Goal: Share content: Share content

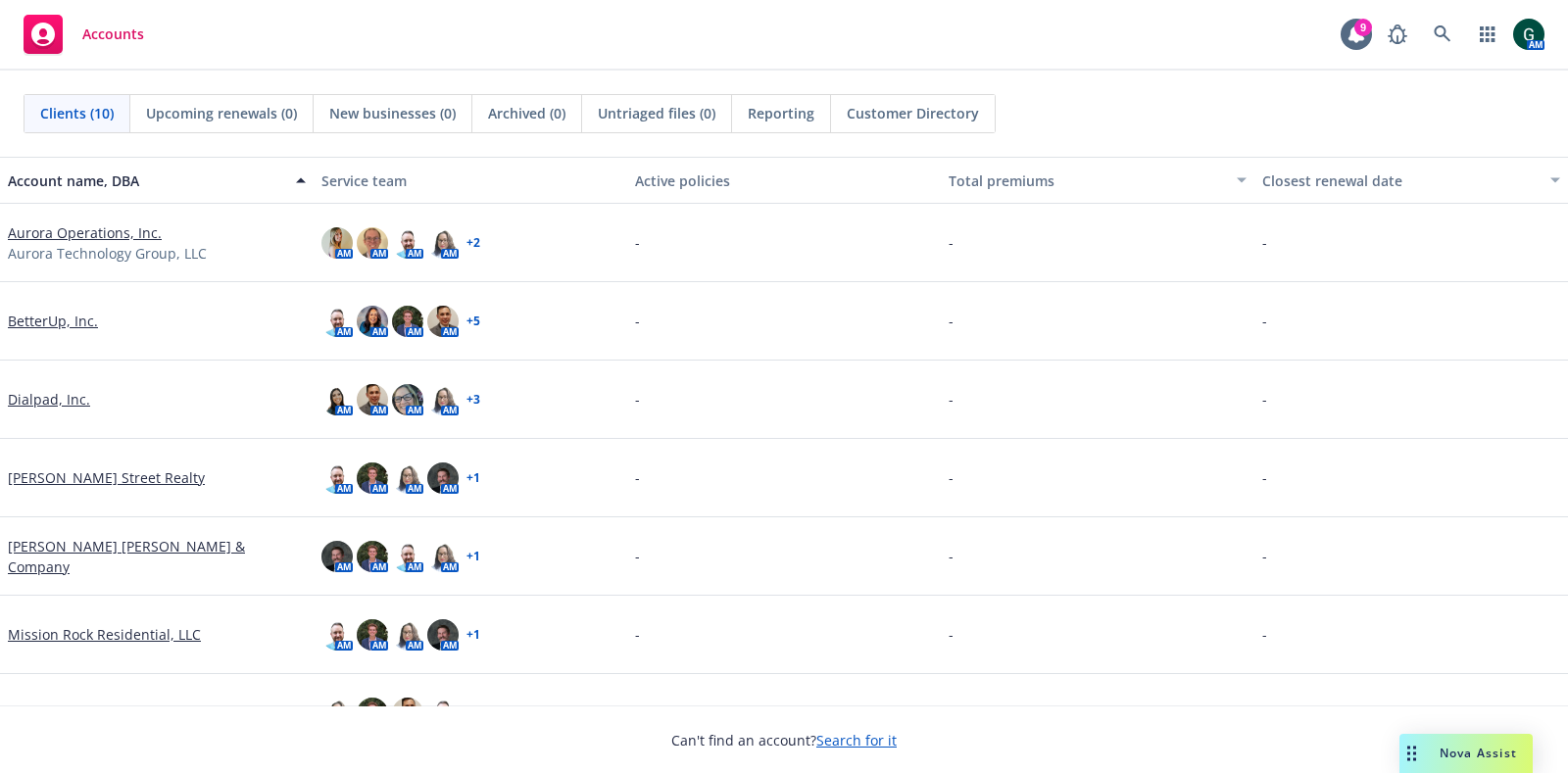
click at [74, 227] on link "Aurora Operations, Inc." at bounding box center [85, 232] width 153 height 21
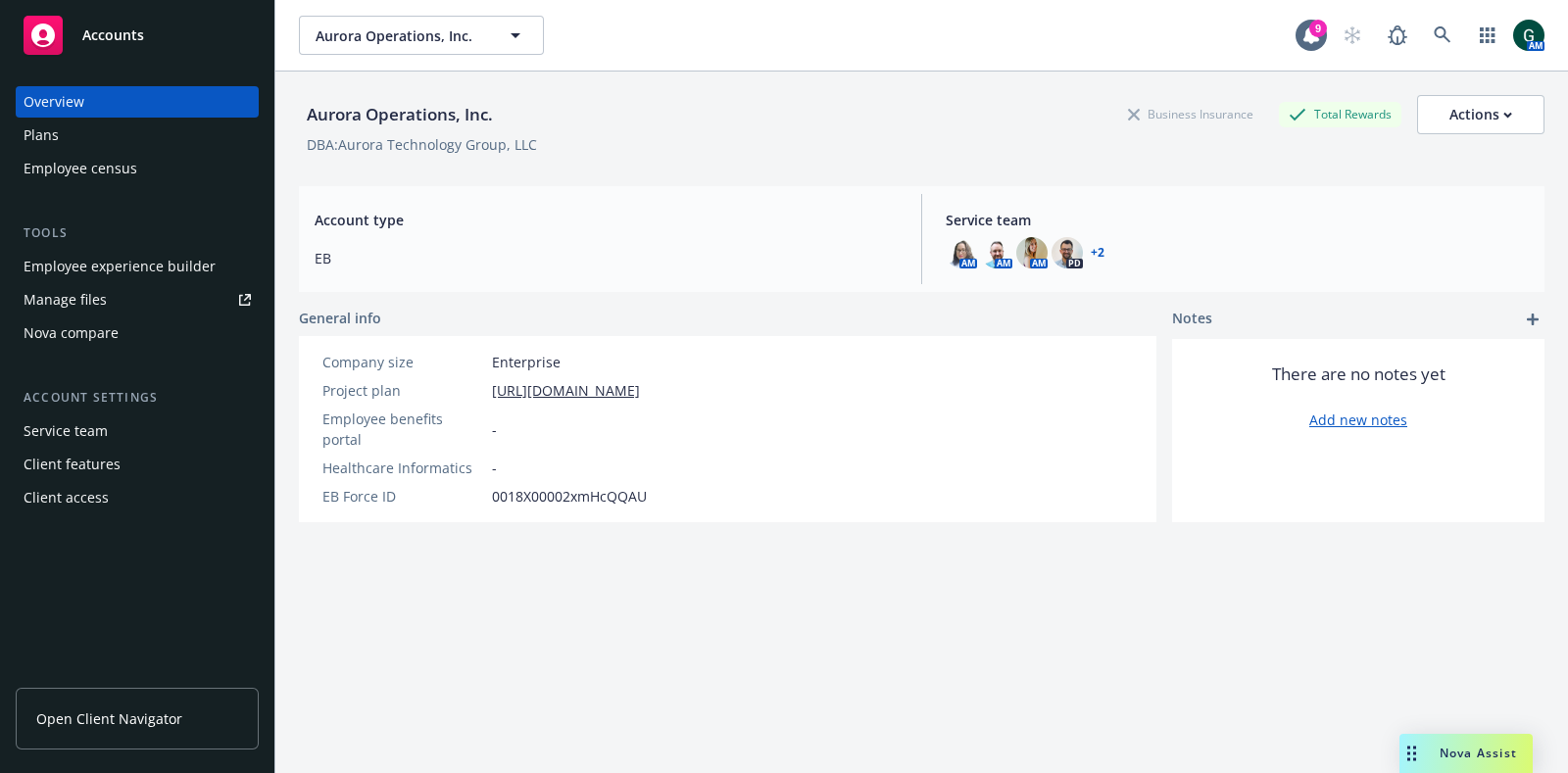
click at [171, 269] on div "Employee experience builder" at bounding box center [119, 267] width 192 height 31
click at [1447, 751] on span "Nova Assist" at bounding box center [1478, 752] width 78 height 17
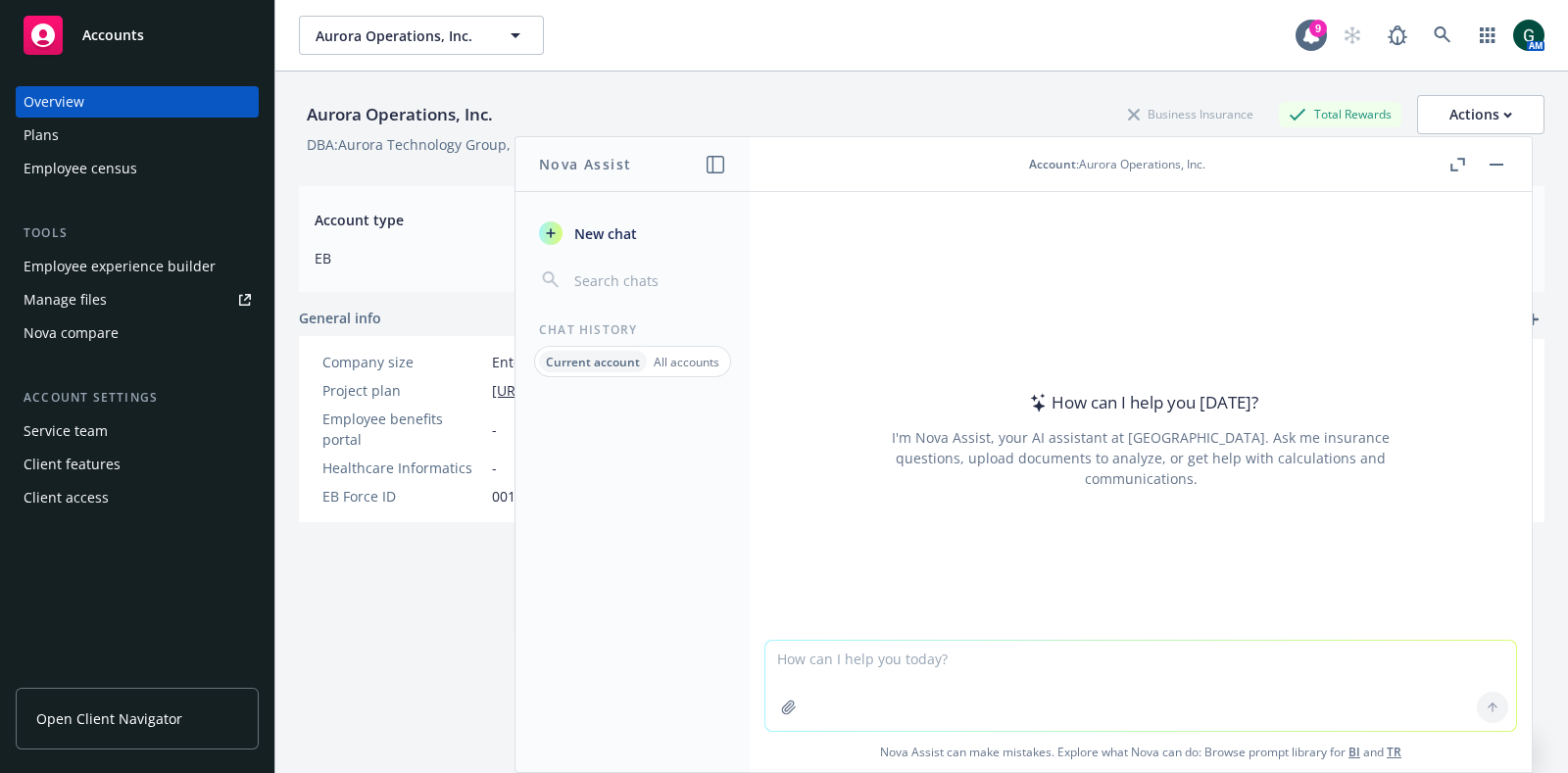
click at [958, 678] on textarea at bounding box center [1140, 686] width 751 height 90
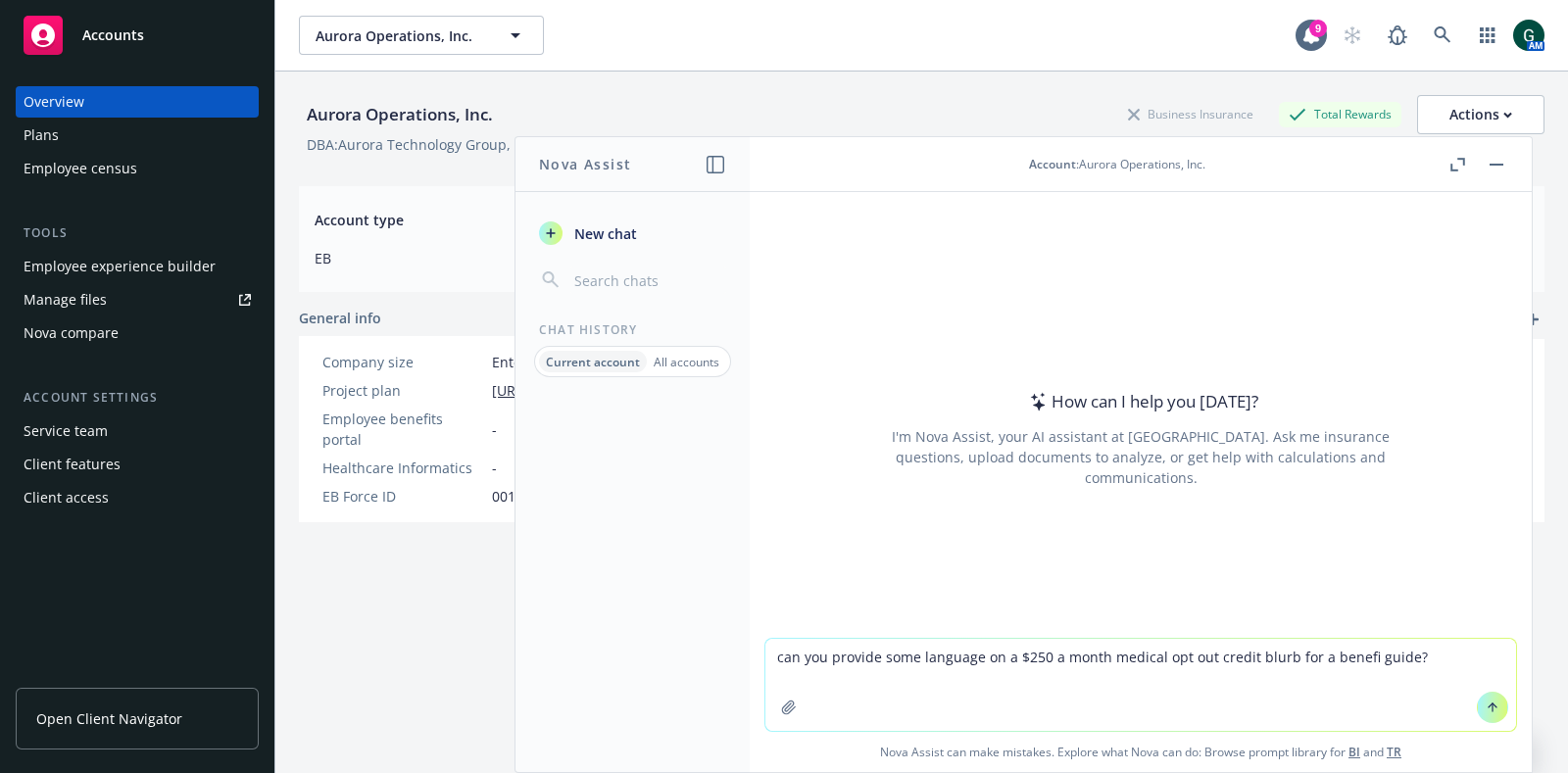
click at [1357, 659] on textarea "can you provide some language on a $250 a month medical opt out credit blurb fo…" at bounding box center [1140, 685] width 751 height 92
click at [1309, 654] on textarea "can you provide some language on a $250 a month medical opt out credit blurb fo…" at bounding box center [1140, 685] width 751 height 92
type textarea "can you provide some language on a $250 a month medical opt out credit blurb fo…"
click at [1486, 700] on icon at bounding box center [1493, 707] width 14 height 14
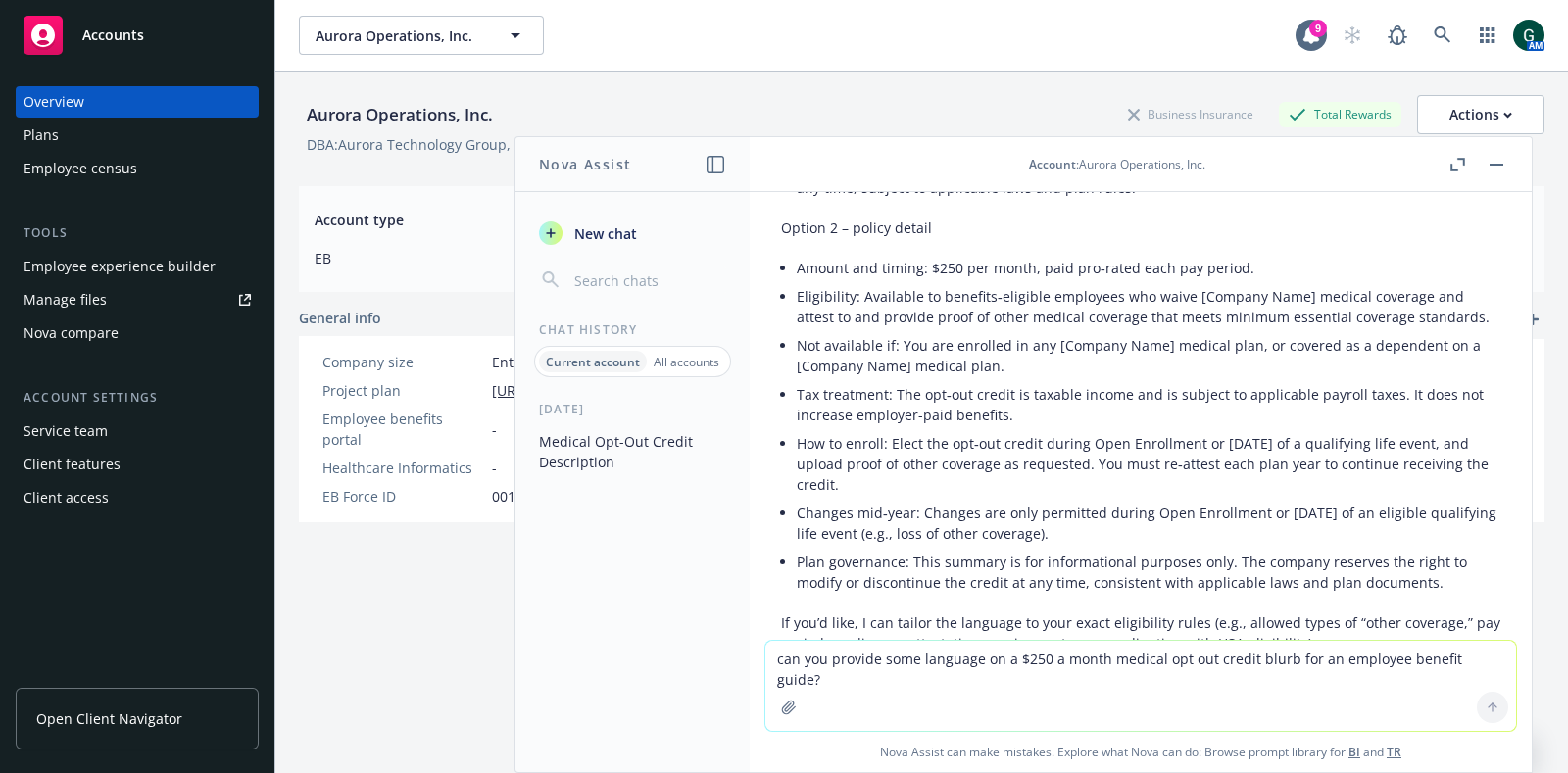
scroll to position [74, 0]
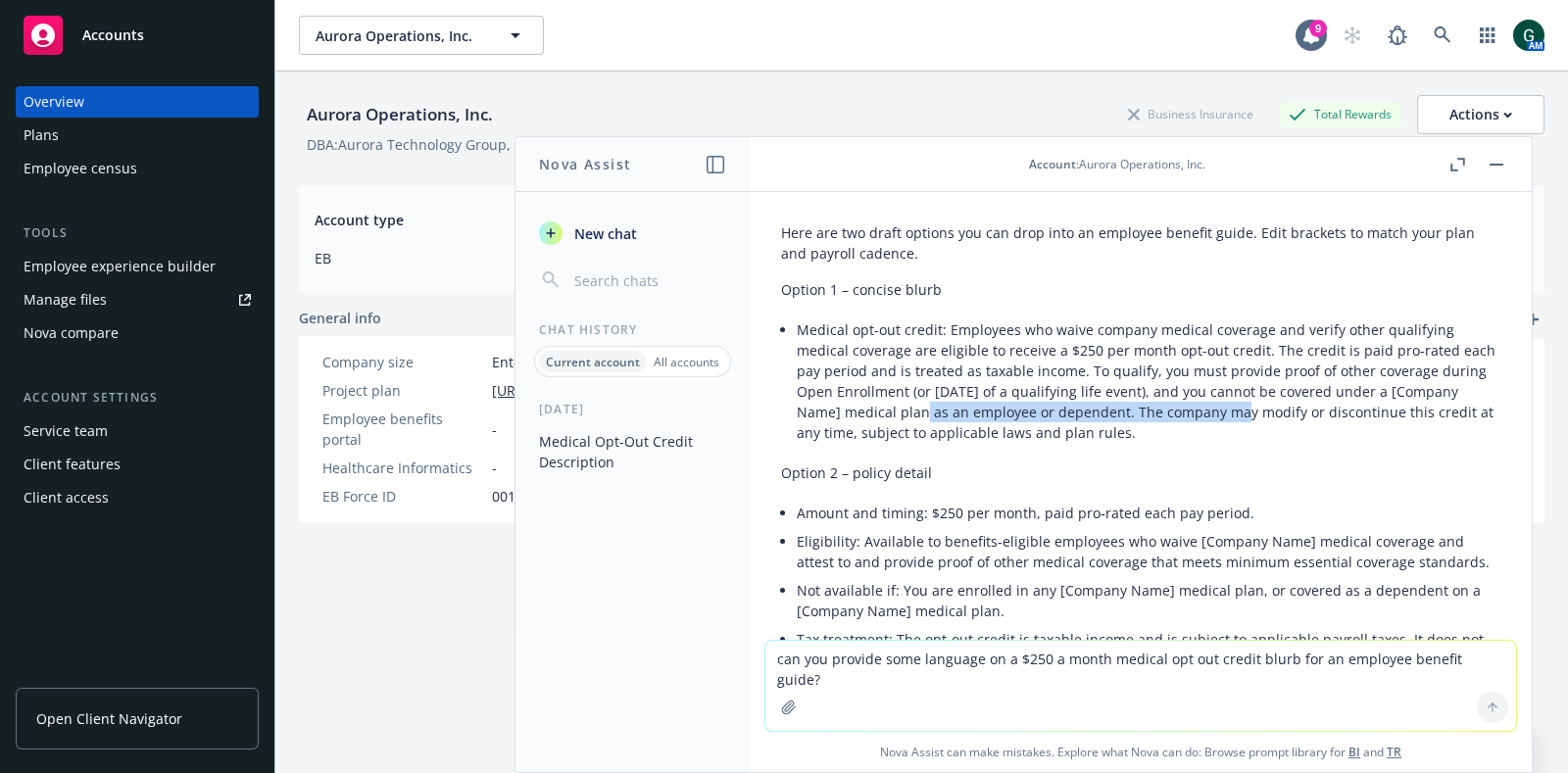
drag, startPoint x: 1072, startPoint y: 402, endPoint x: 1238, endPoint y: 403, distance: 166.0
click at [1238, 403] on li "Medical opt-out credit: Employees who waive company medical coverage and verify…" at bounding box center [1148, 382] width 703 height 132
click at [1233, 383] on li "Medical opt-out credit: Employees who waive company medical coverage and verify…" at bounding box center [1148, 382] width 703 height 132
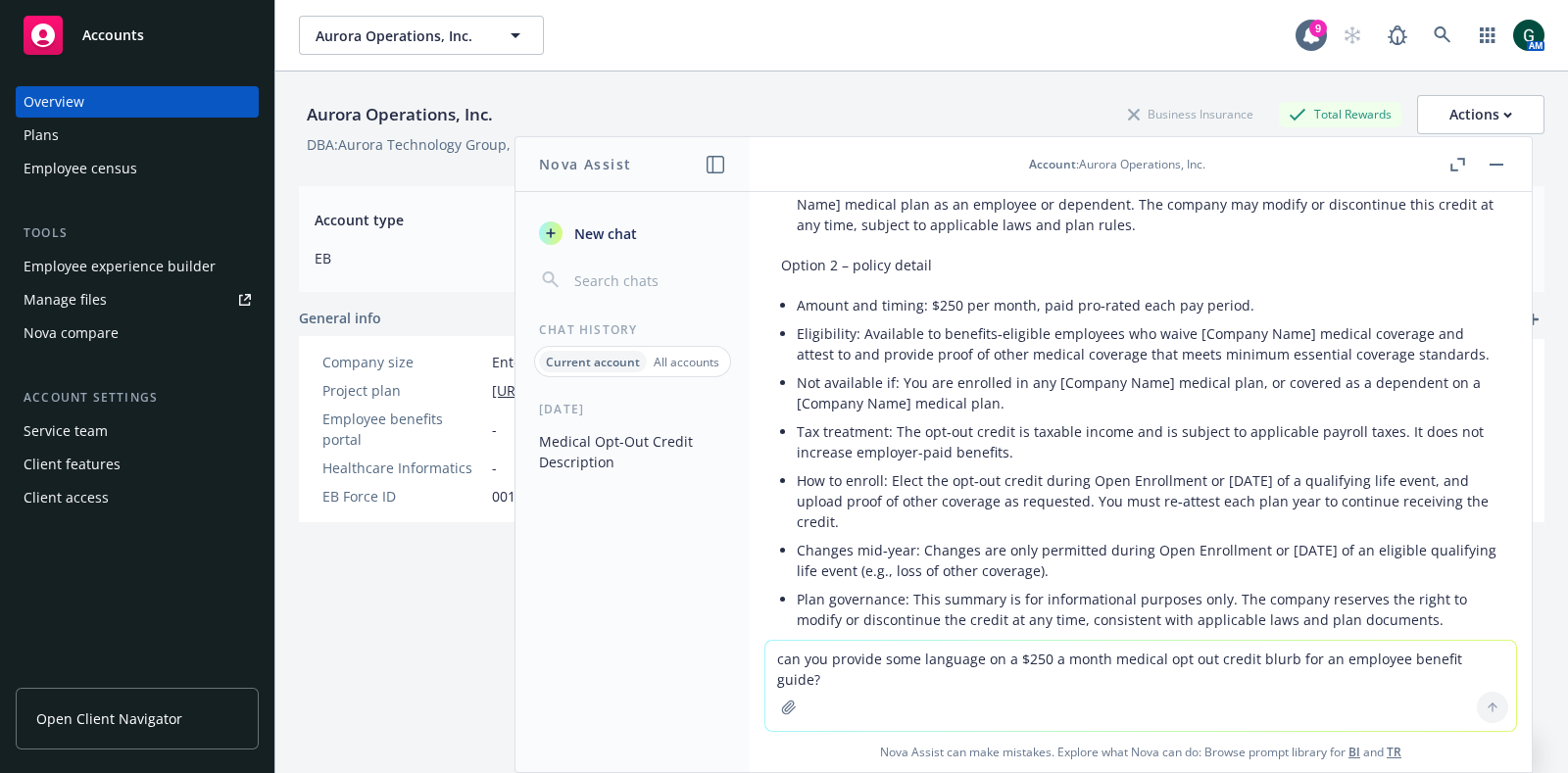
scroll to position [319, 0]
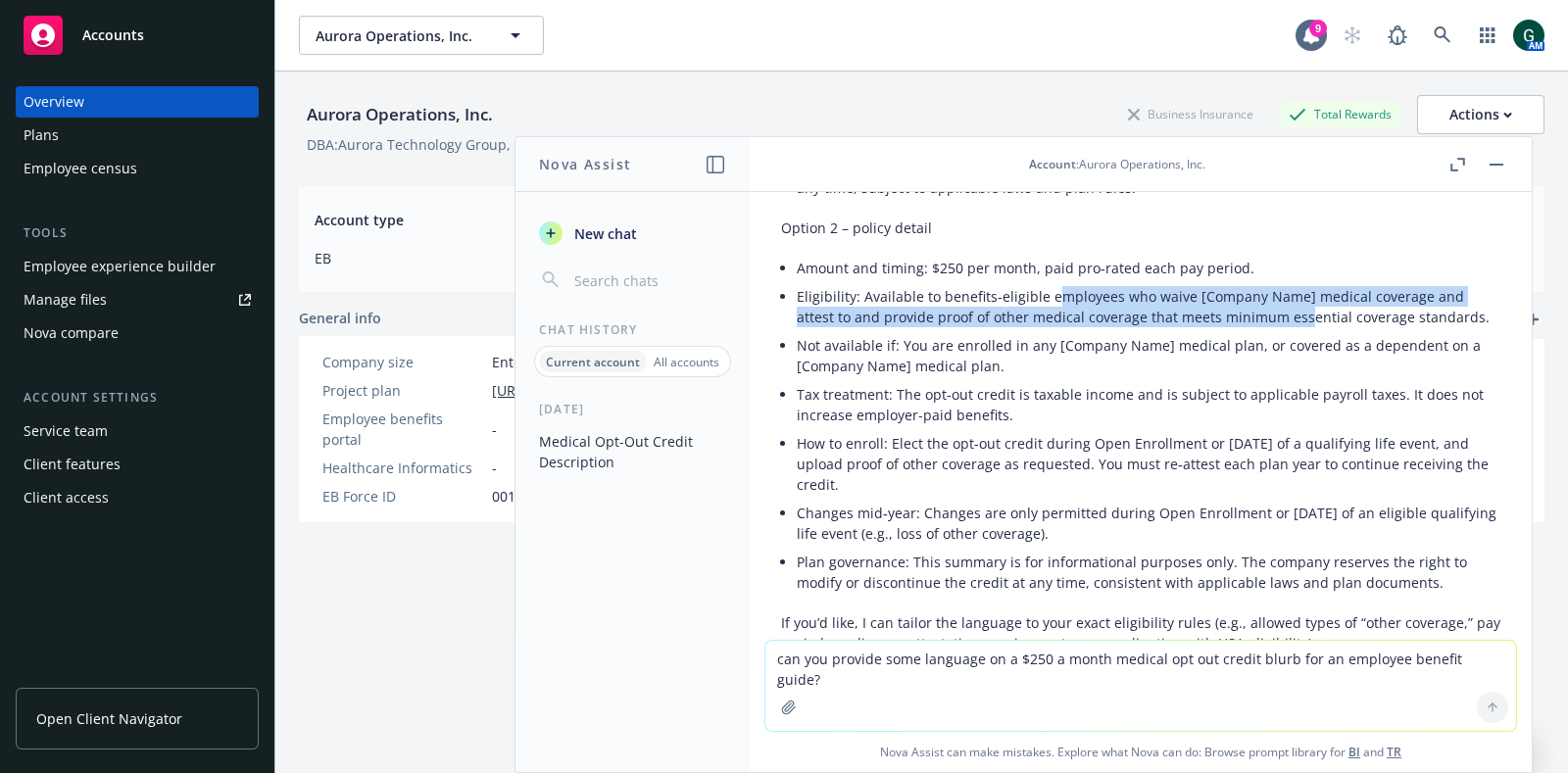
drag, startPoint x: 1163, startPoint y: 301, endPoint x: 1303, endPoint y: 307, distance: 140.1
click at [1303, 307] on li "Eligibility: Available to benefits‑eligible employees who waive [Company Name] …" at bounding box center [1148, 307] width 703 height 49
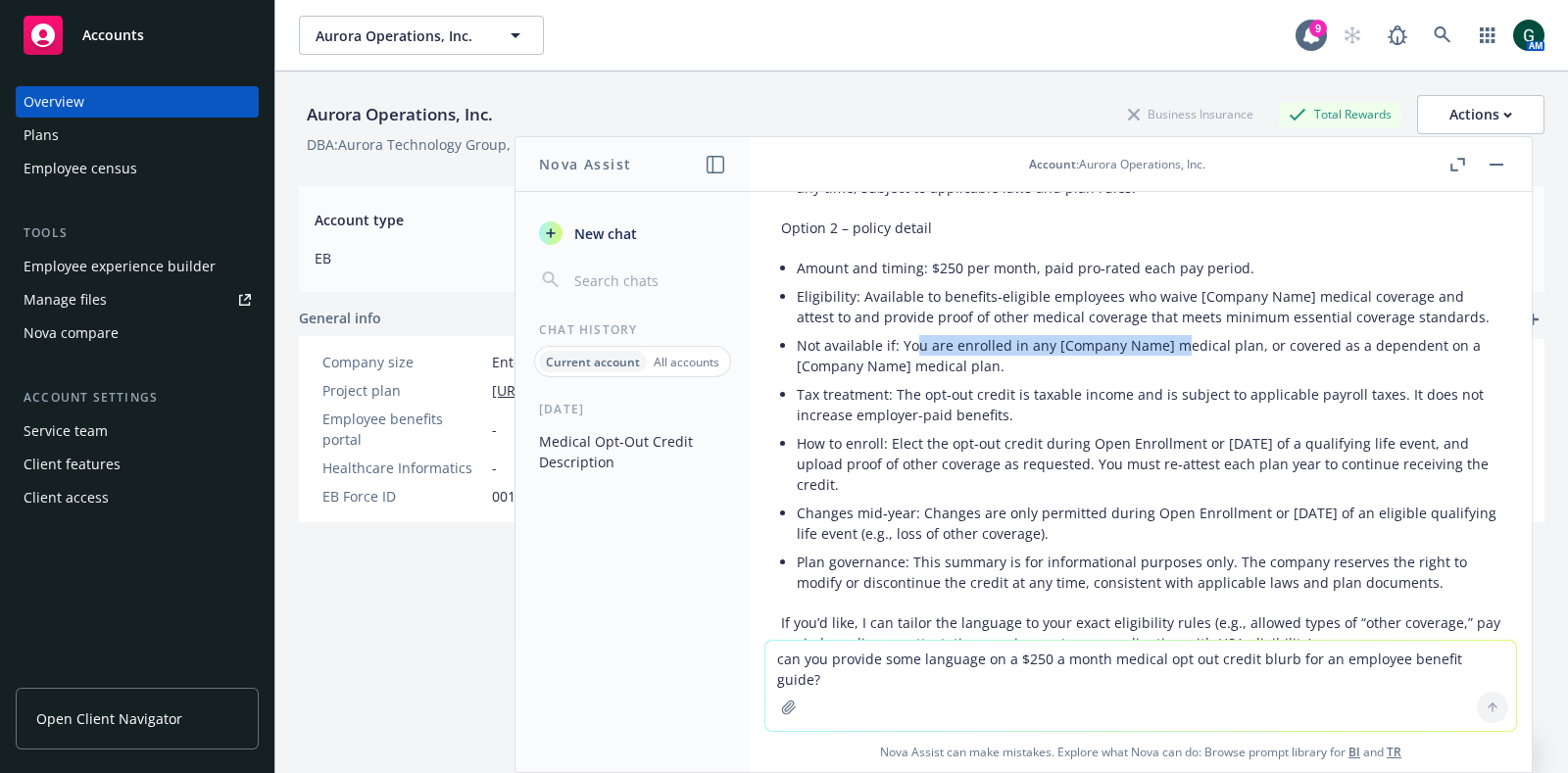
drag, startPoint x: 976, startPoint y: 365, endPoint x: 1176, endPoint y: 365, distance: 200.0
click at [1176, 365] on li "Not available if: You are enrolled in any [Company Name] medical plan, or cover…" at bounding box center [1148, 356] width 703 height 49
click at [1070, 380] on li "Not available if: You are enrolled in any [Company Name] medical plan, or cover…" at bounding box center [1148, 356] width 703 height 49
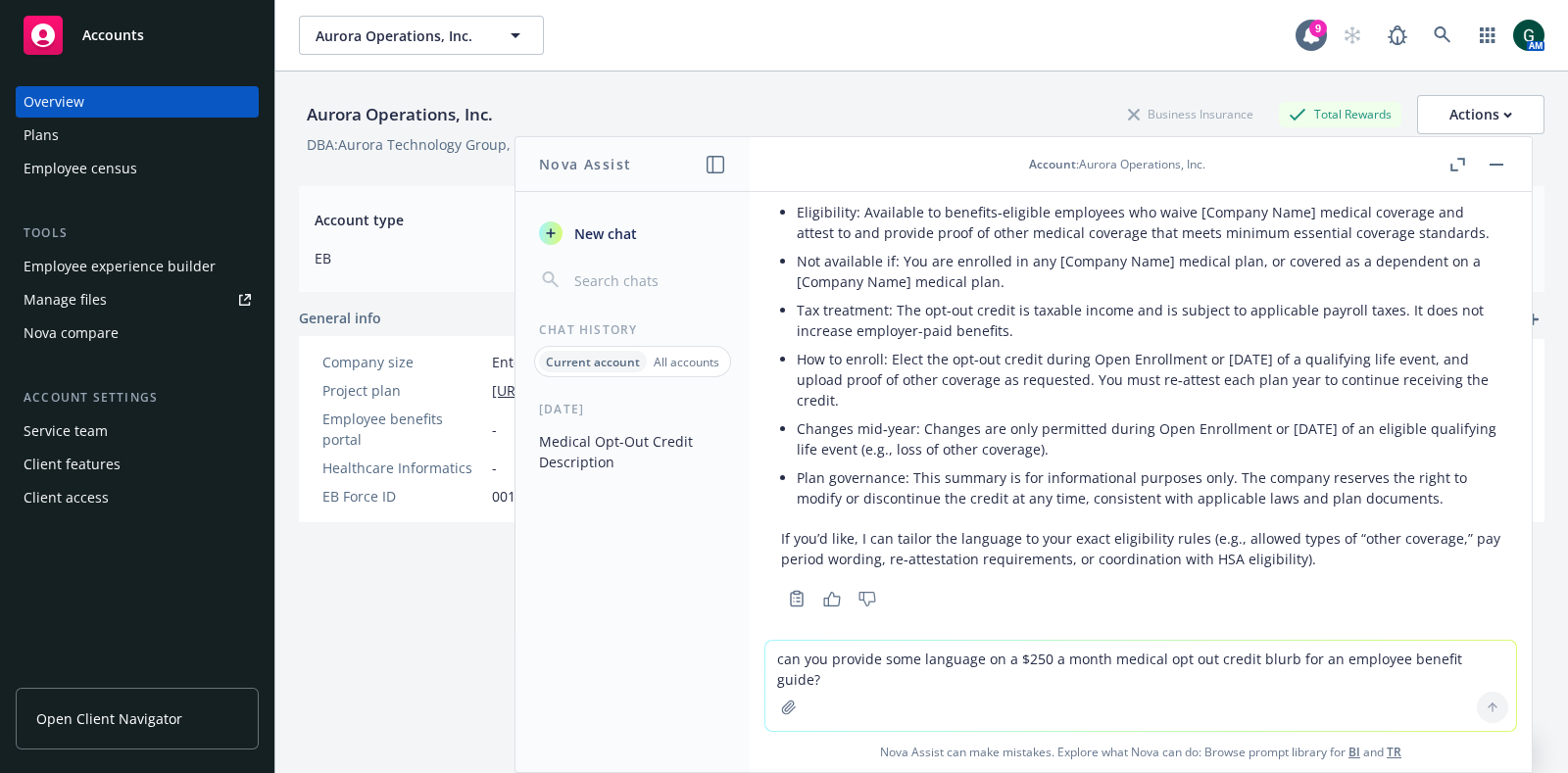
scroll to position [441, 0]
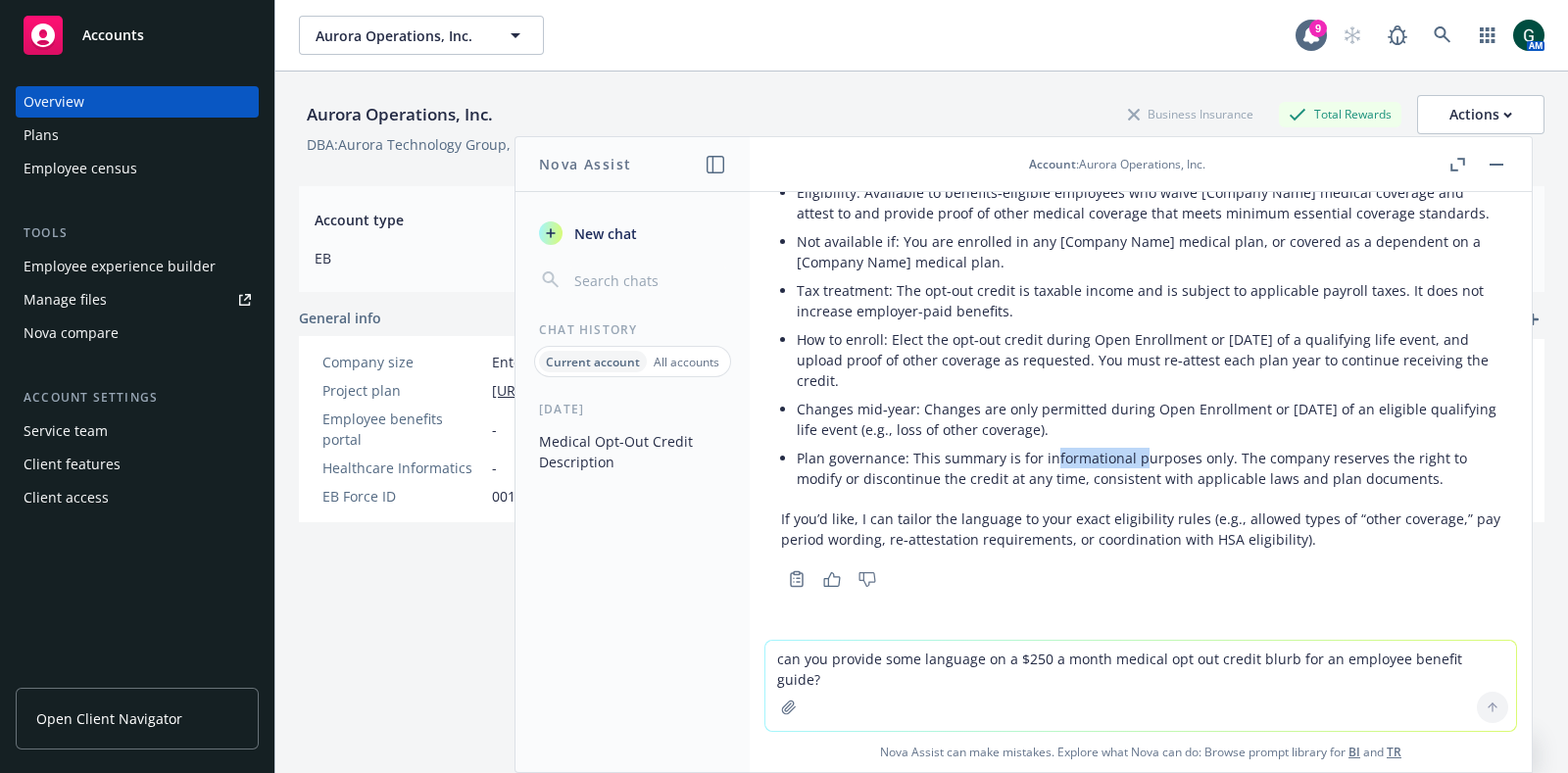
click at [1137, 459] on li "Plan governance: This summary is for informational purposes only. The company r…" at bounding box center [1148, 468] width 703 height 49
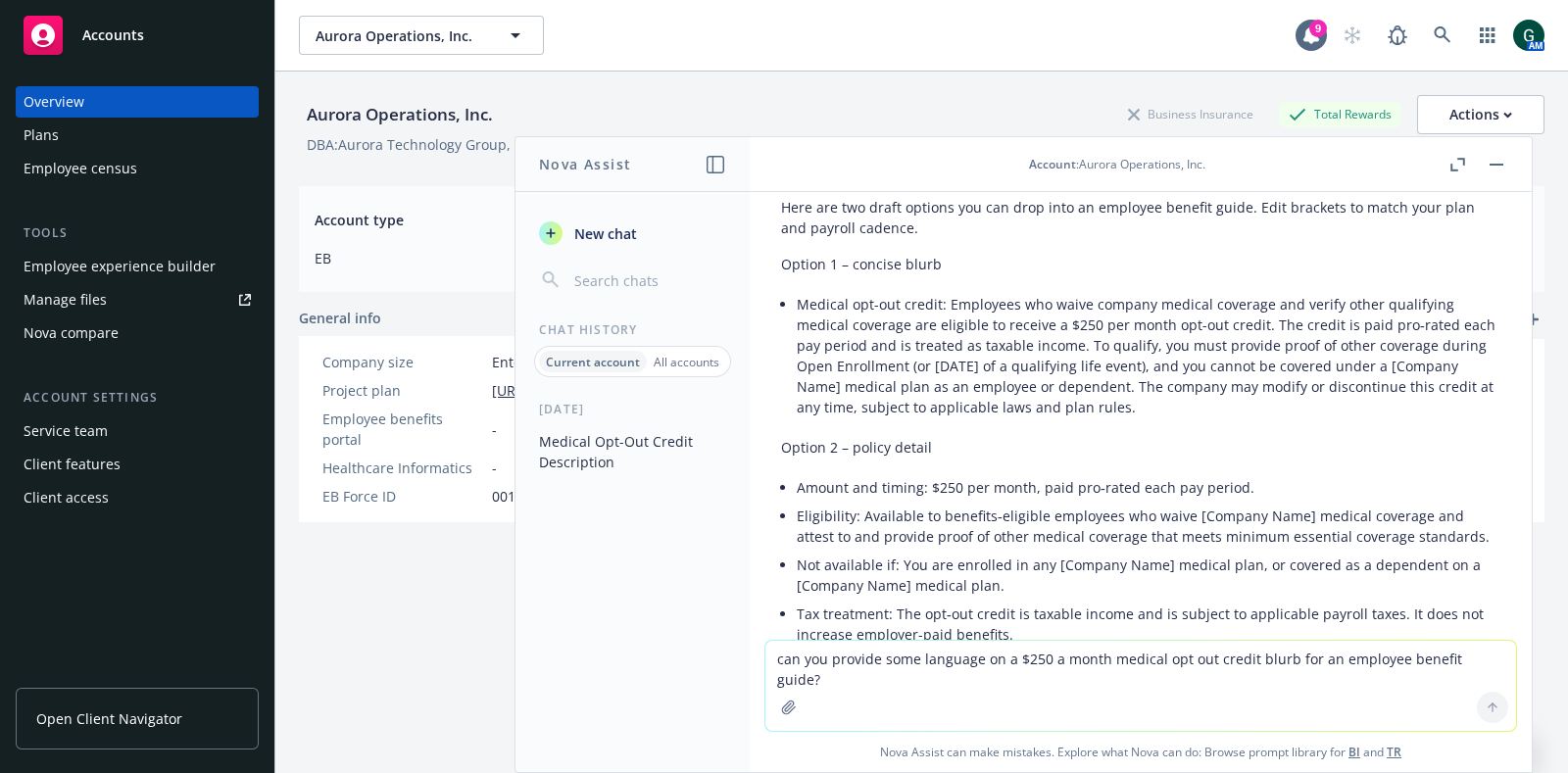
scroll to position [122, 0]
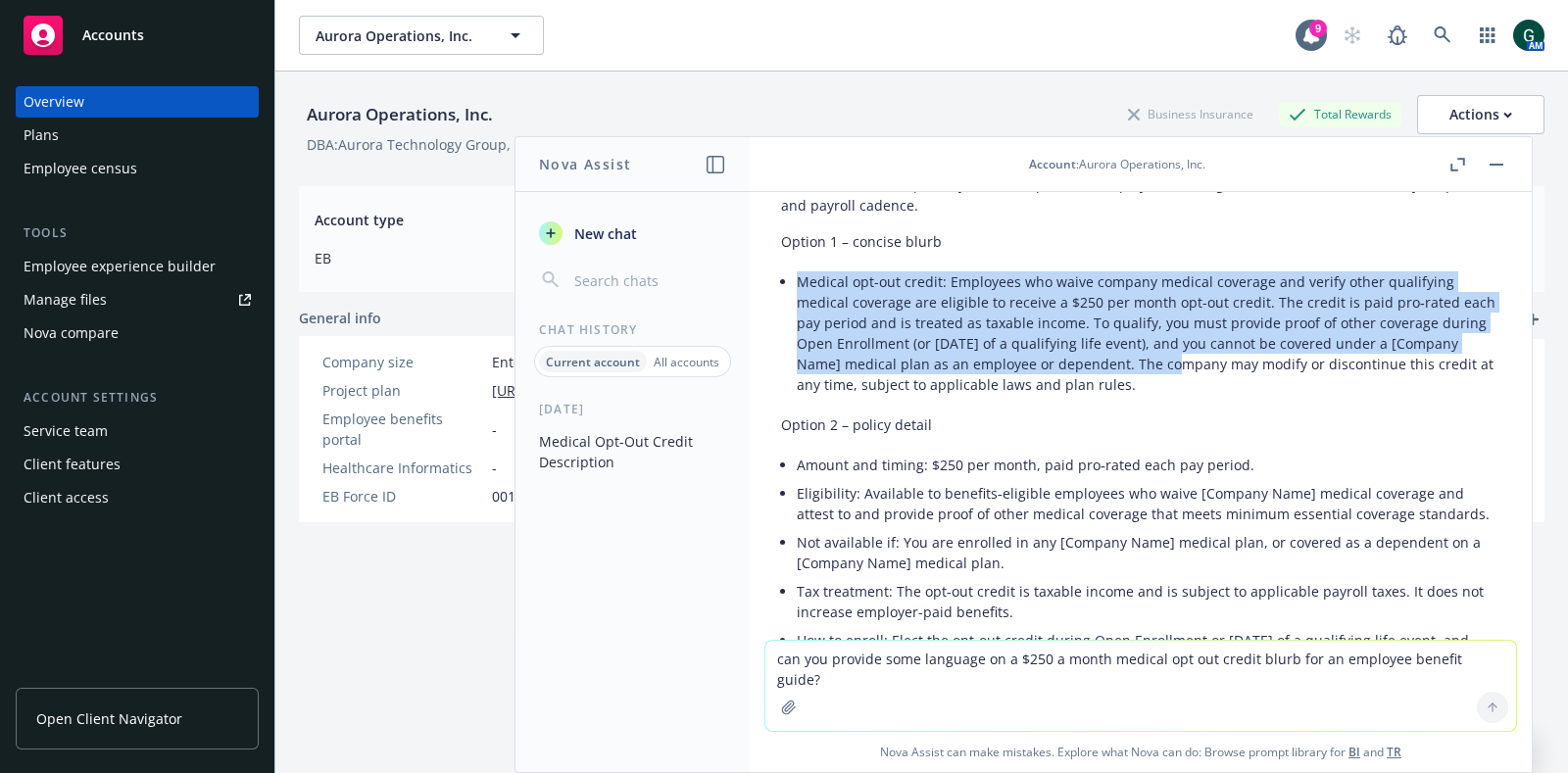
drag, startPoint x: 1187, startPoint y: 360, endPoint x: 801, endPoint y: 273, distance: 395.7
click at [801, 273] on li "Medical opt-out credit: Employees who waive company medical coverage and verify…" at bounding box center [1148, 333] width 703 height 132
copy li "Medical opt-out credit: Employees who waive company medical coverage and verify…"
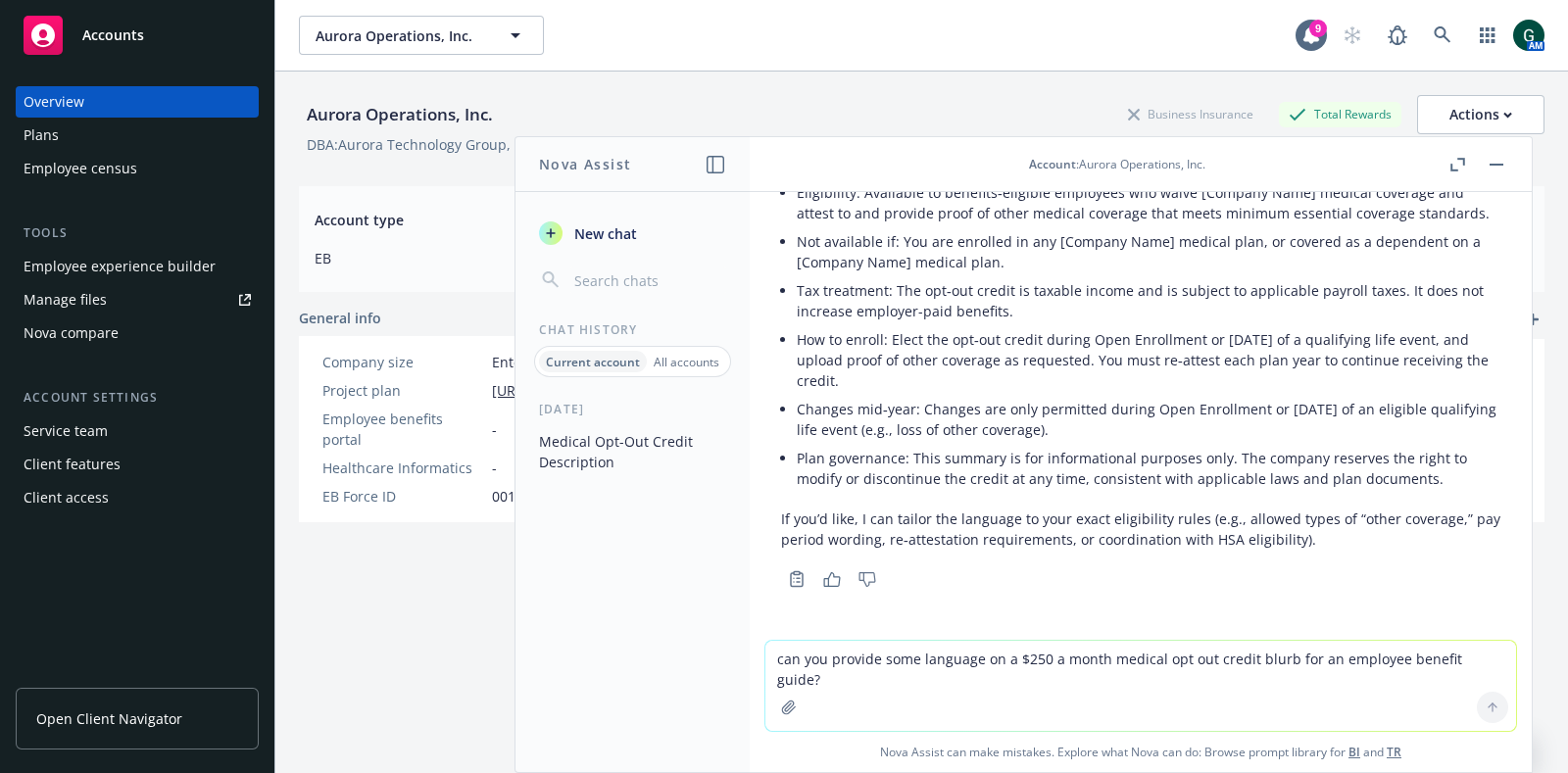
scroll to position [441, 0]
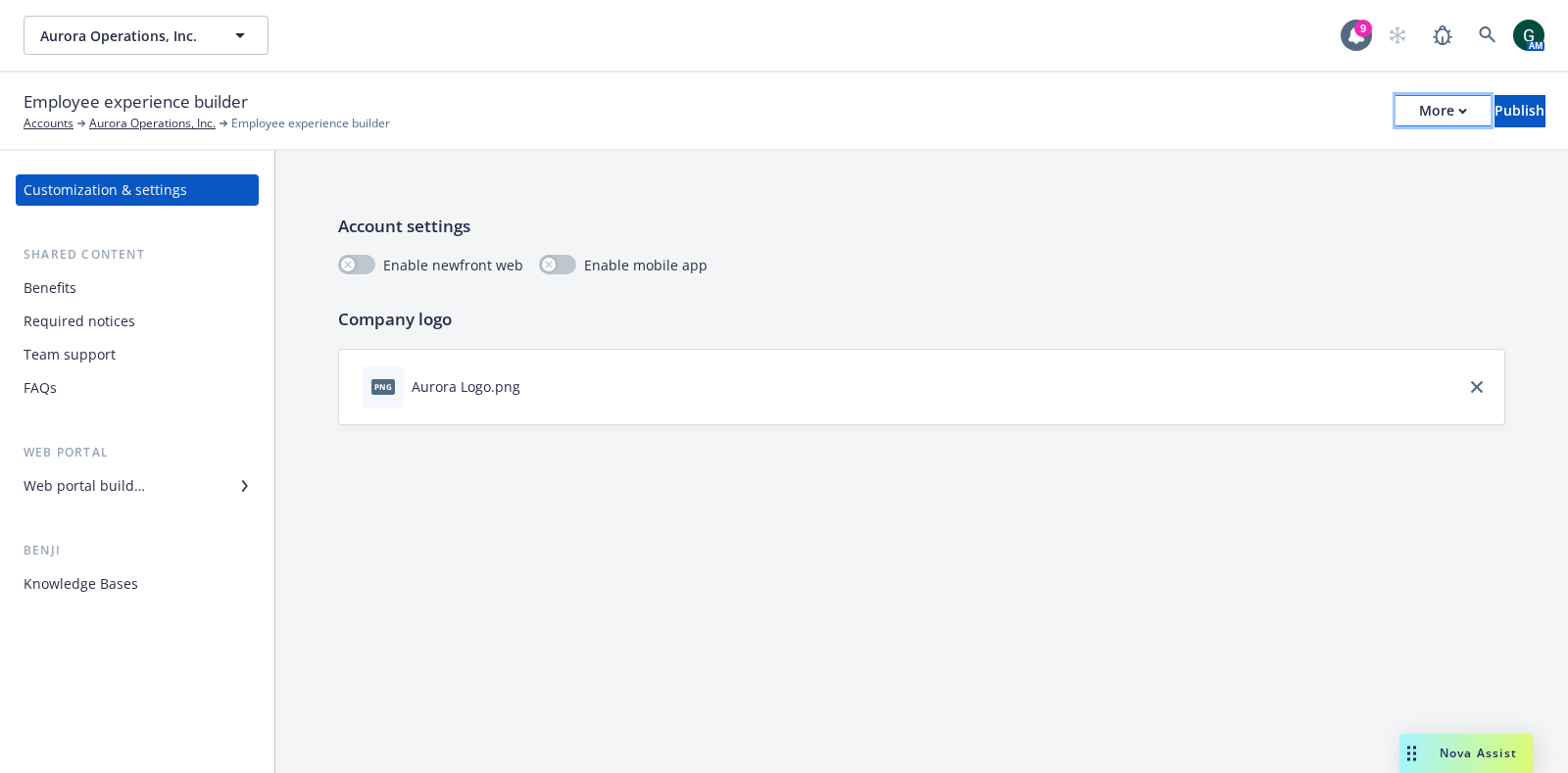
click at [1419, 107] on div "More" at bounding box center [1443, 111] width 48 height 30
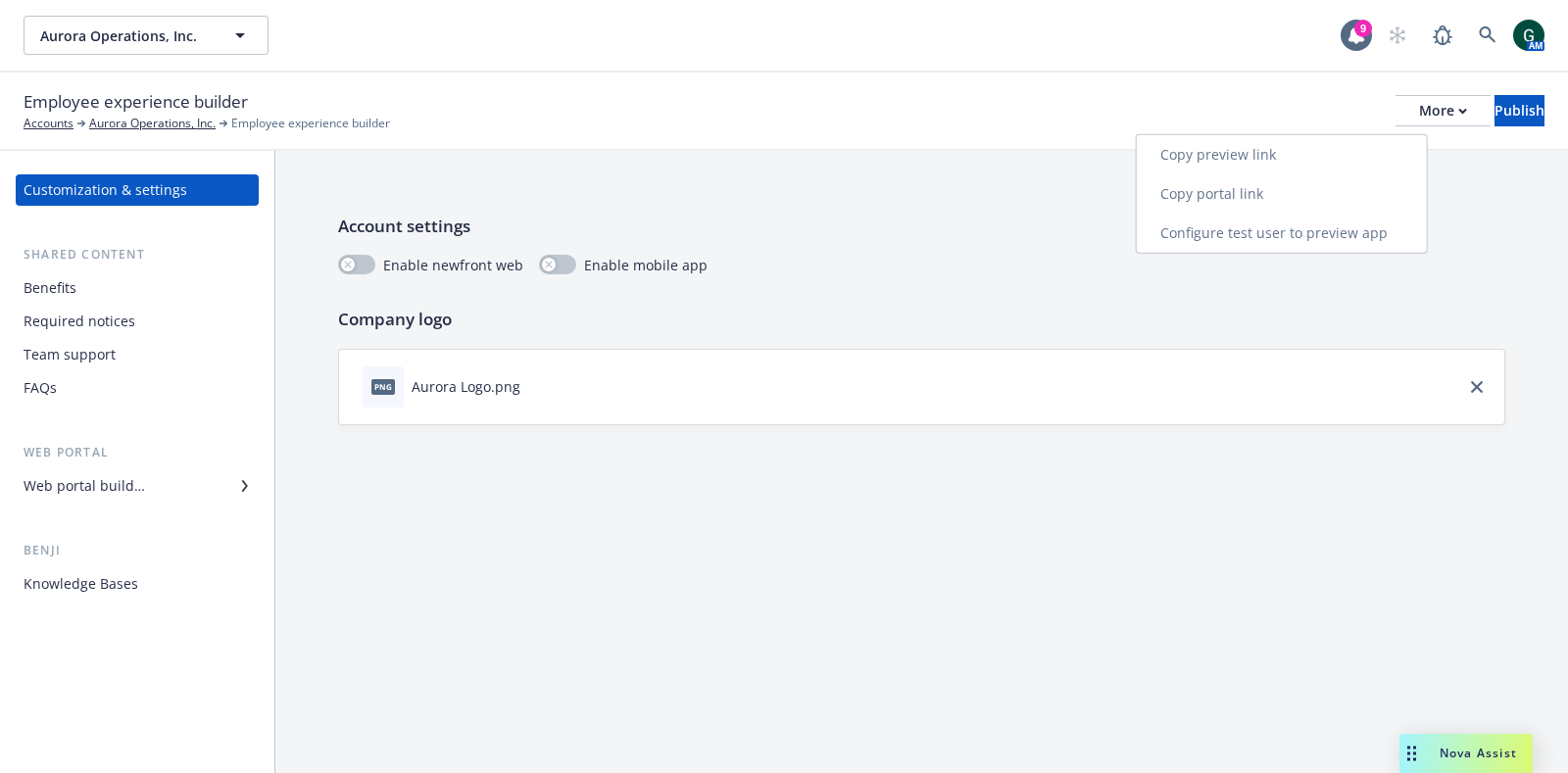
click at [1201, 185] on link "Copy portal link" at bounding box center [1282, 194] width 290 height 39
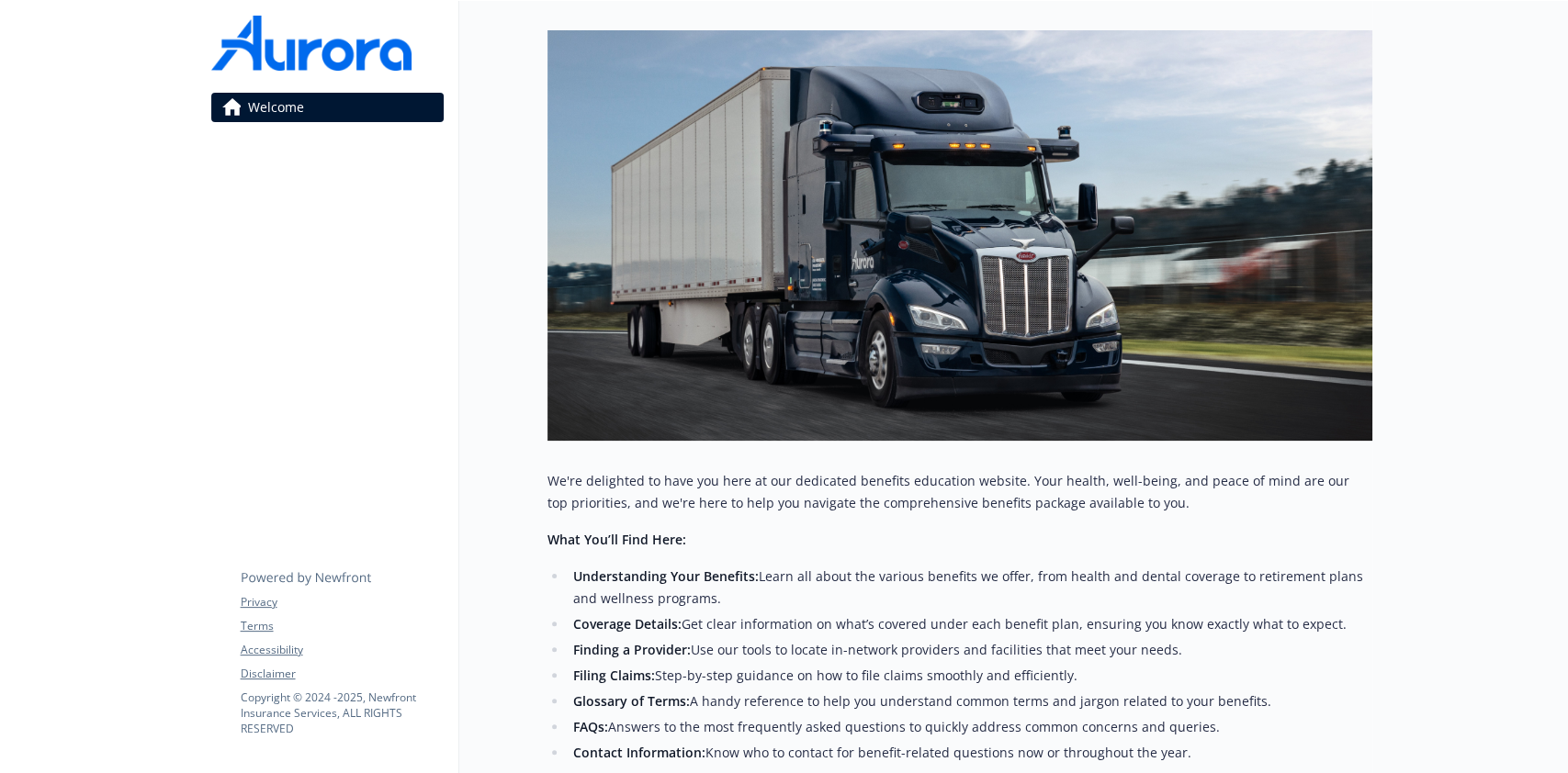
scroll to position [353, 0]
